Goal: Information Seeking & Learning: Check status

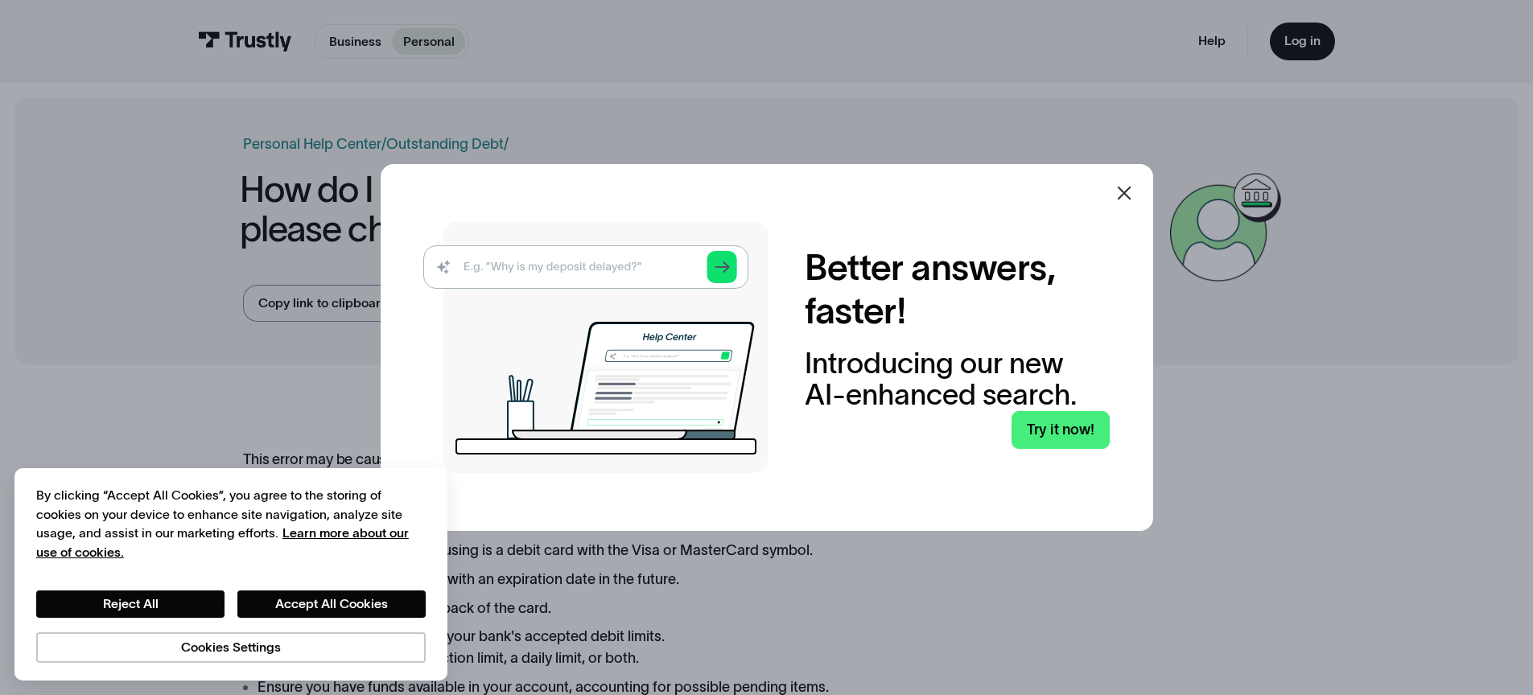
click at [1142, 206] on div at bounding box center [1124, 193] width 39 height 39
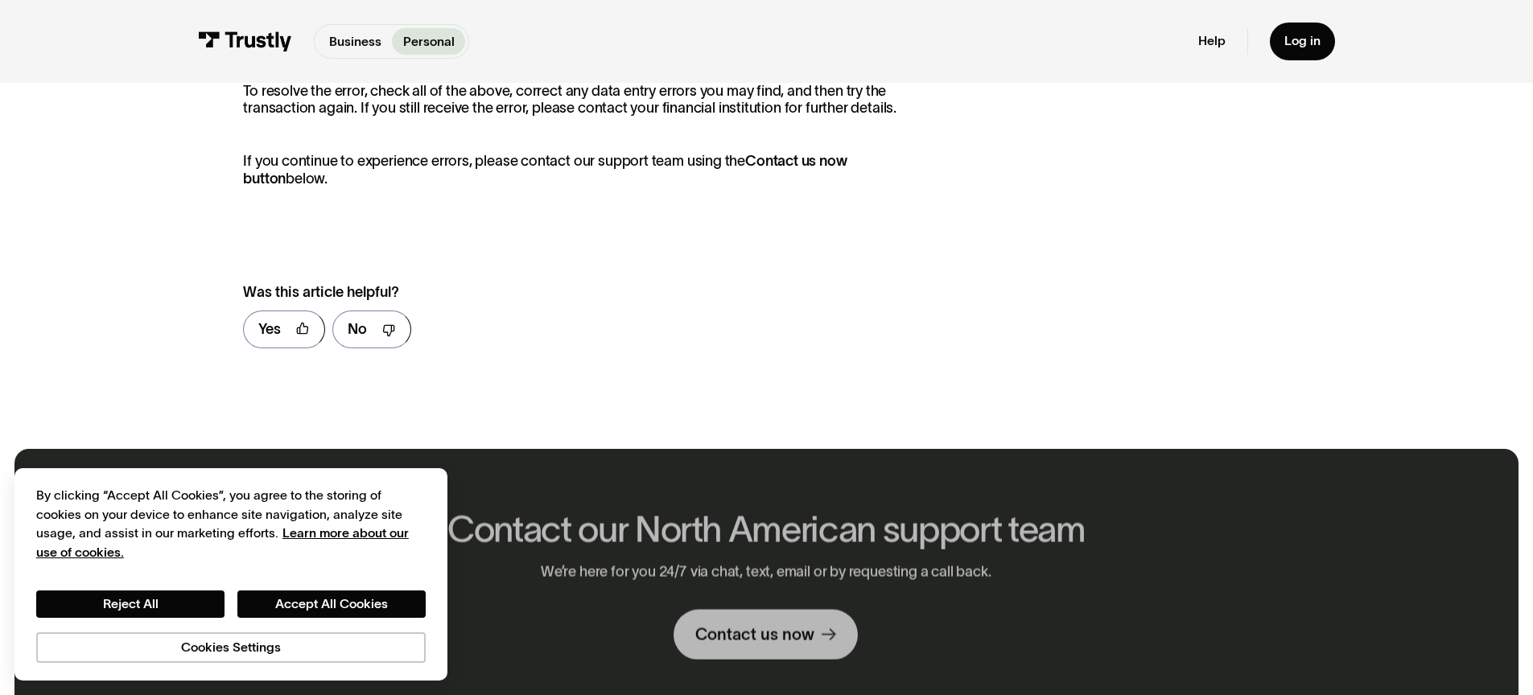
scroll to position [597, 0]
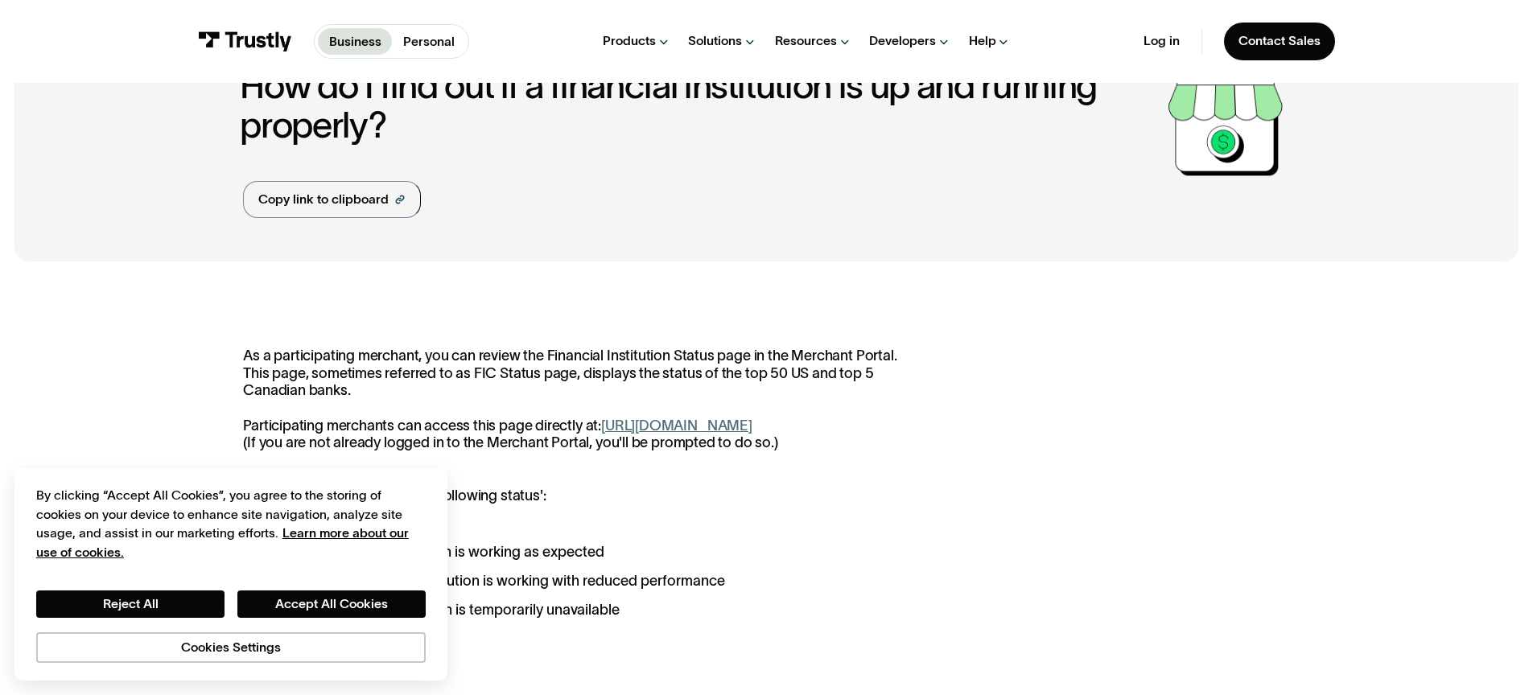
scroll to position [195, 0]
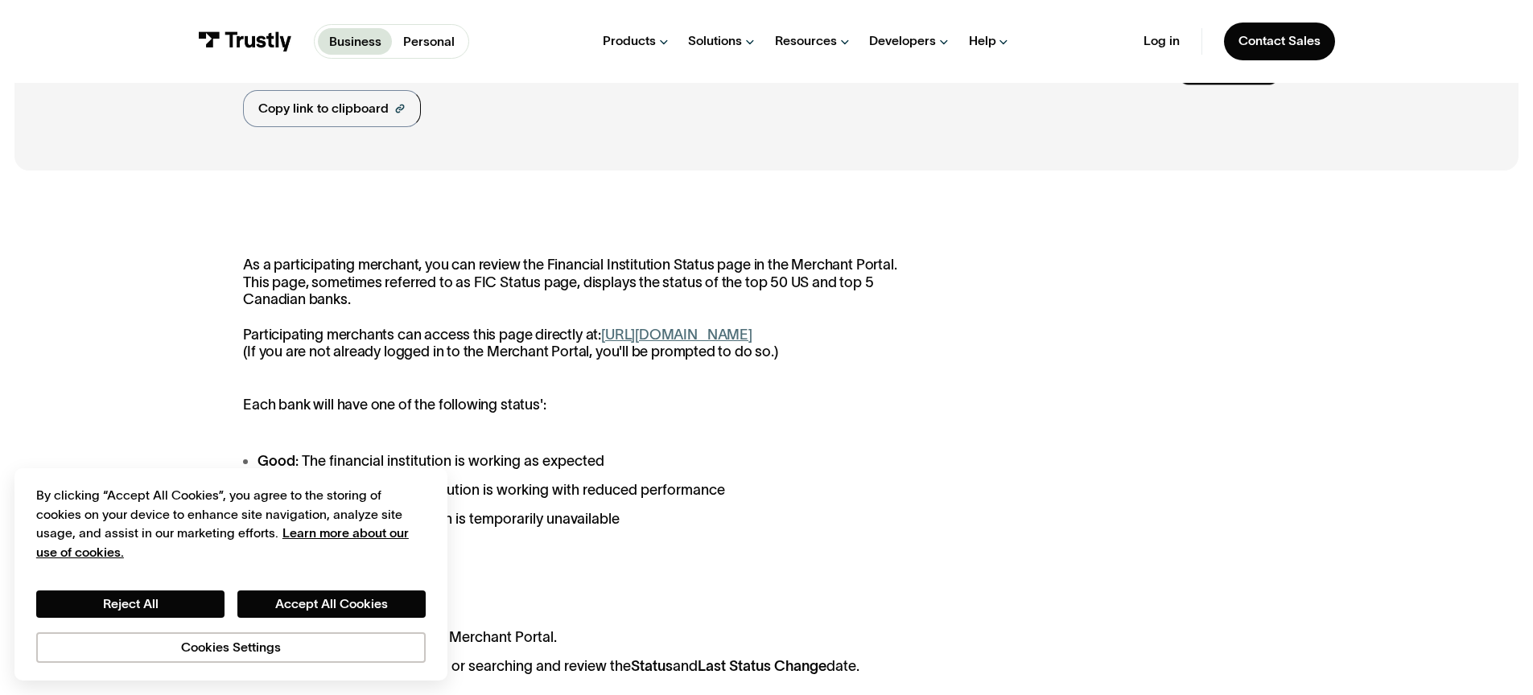
click at [687, 332] on link "[URL][DOMAIN_NAME]" at bounding box center [676, 335] width 151 height 16
